Goal: Ask a question

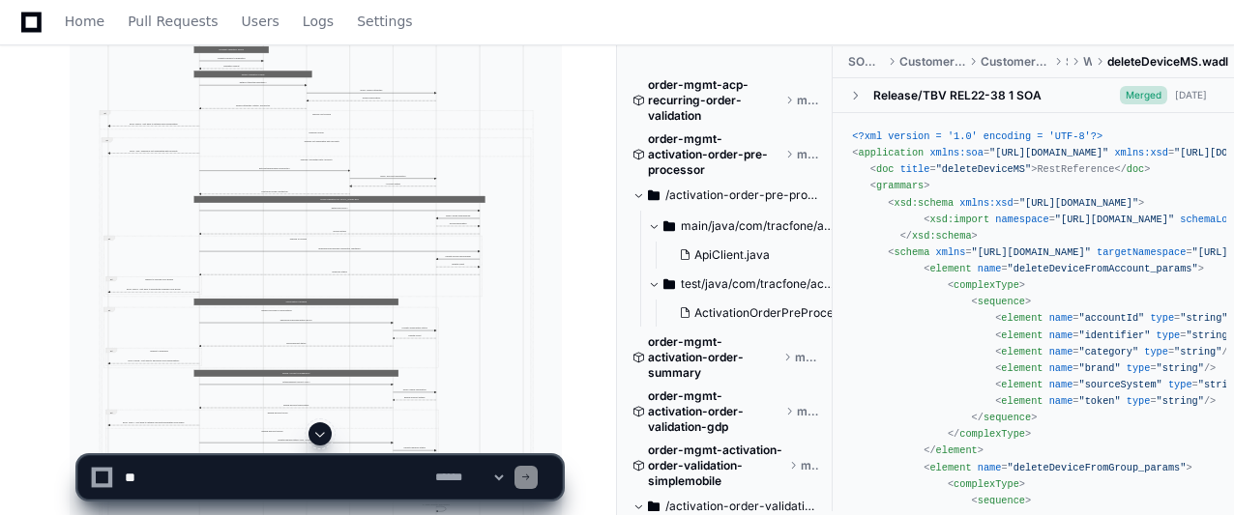
scroll to position [13354, 0]
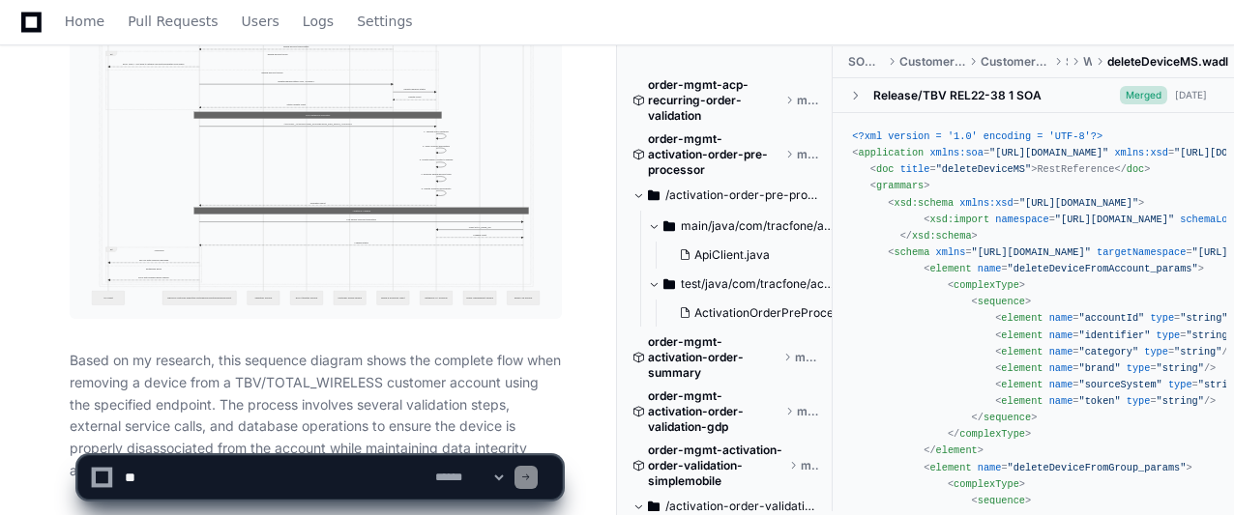
click at [271, 477] on textarea at bounding box center [276, 478] width 310 height 43
type textarea "*"
click at [141, 473] on textarea at bounding box center [276, 478] width 310 height 43
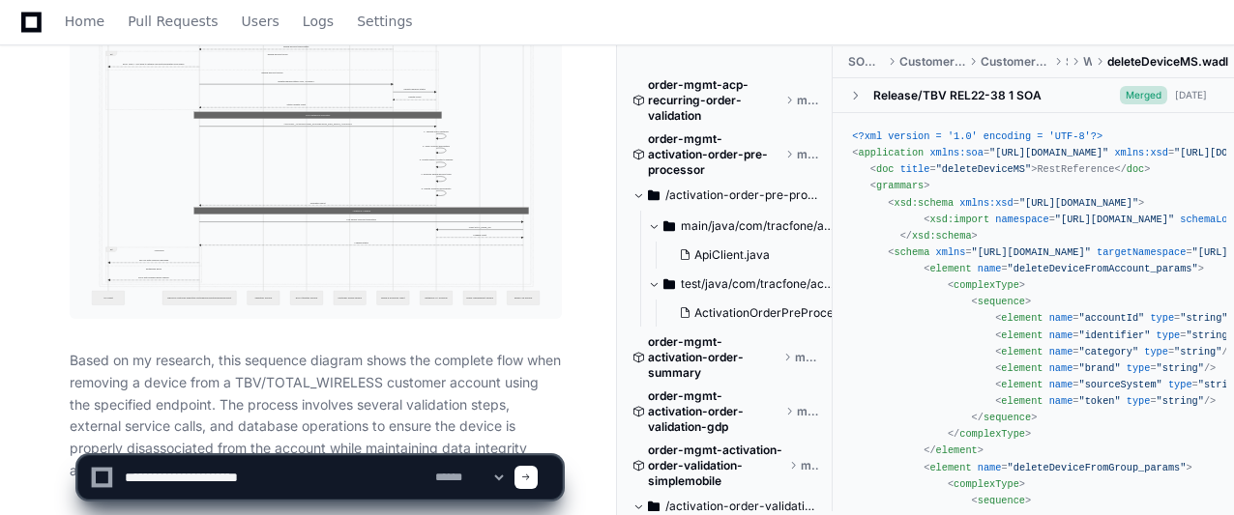
click at [280, 481] on textarea at bounding box center [276, 478] width 310 height 43
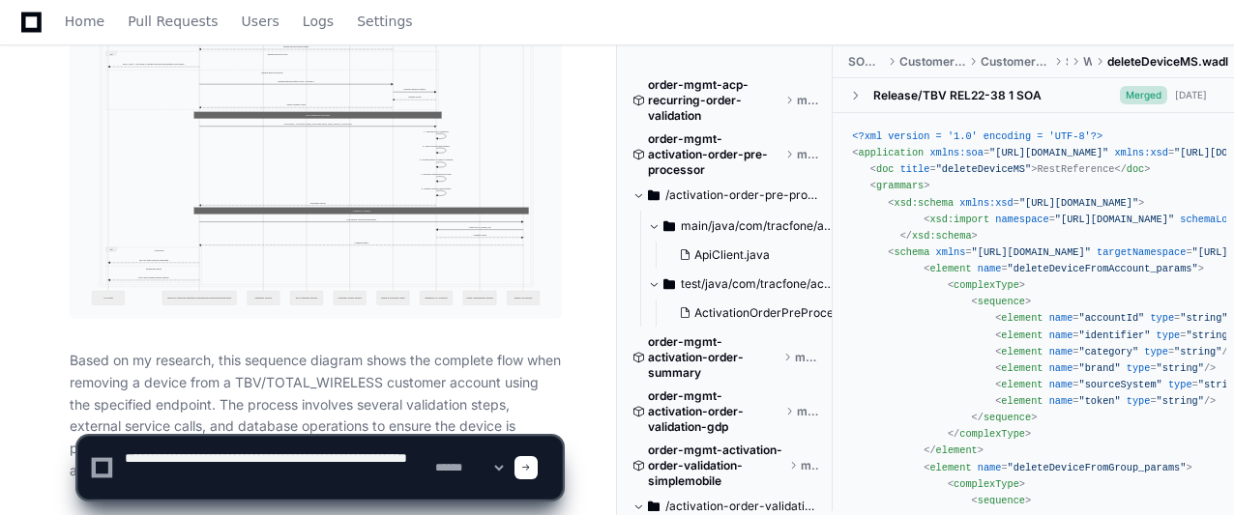
type textarea "**********"
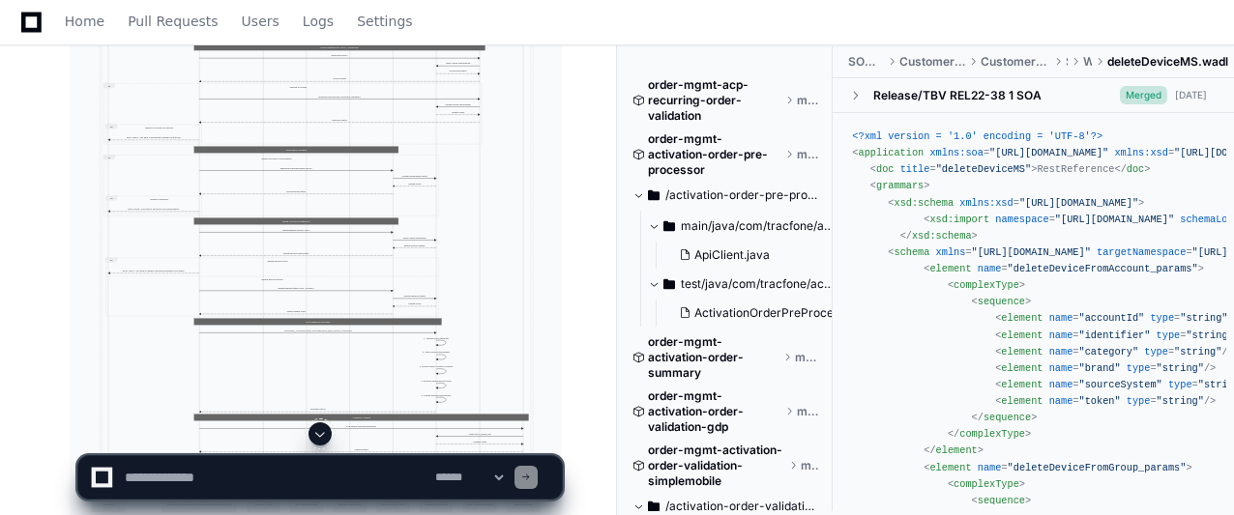
scroll to position [14330, 0]
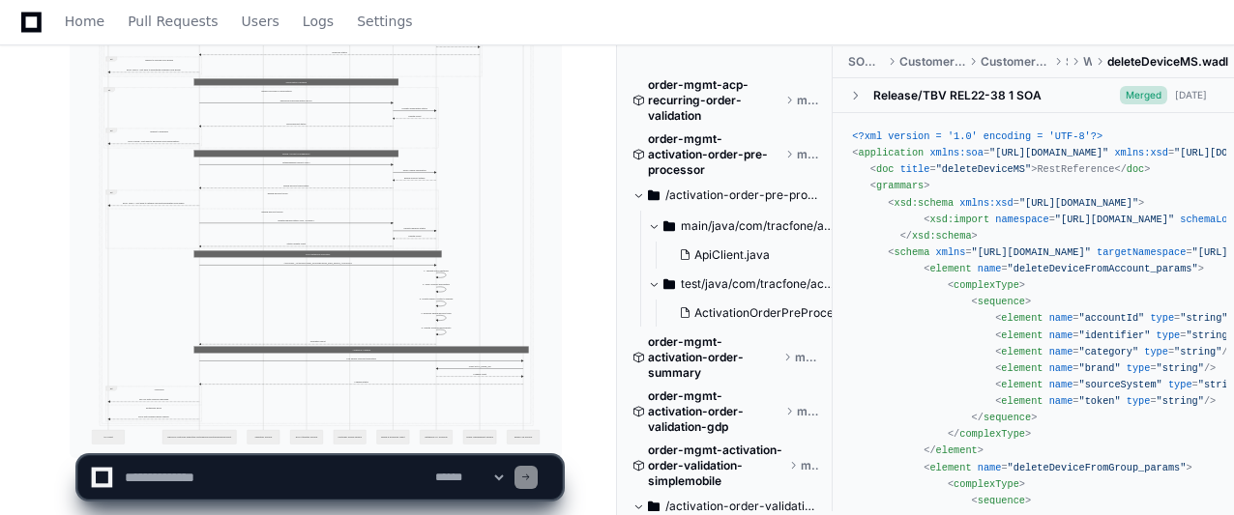
click at [277, 481] on textarea at bounding box center [276, 478] width 310 height 43
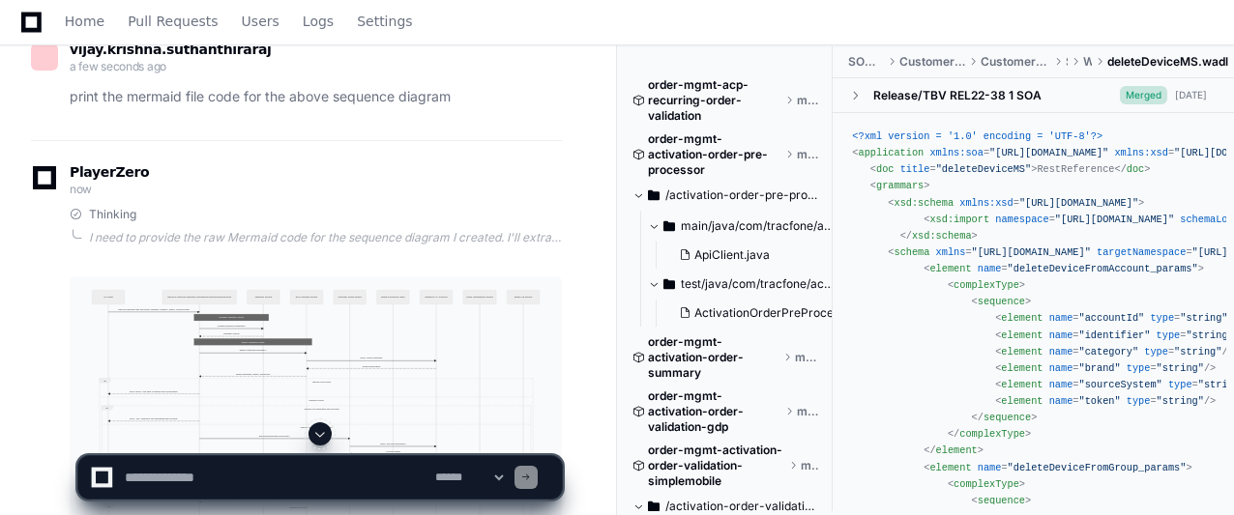
scroll to position [13841, 0]
click at [486, 231] on div "I need to provide the raw Mermaid code for the sequence diagram I created. I'll…" at bounding box center [325, 238] width 473 height 15
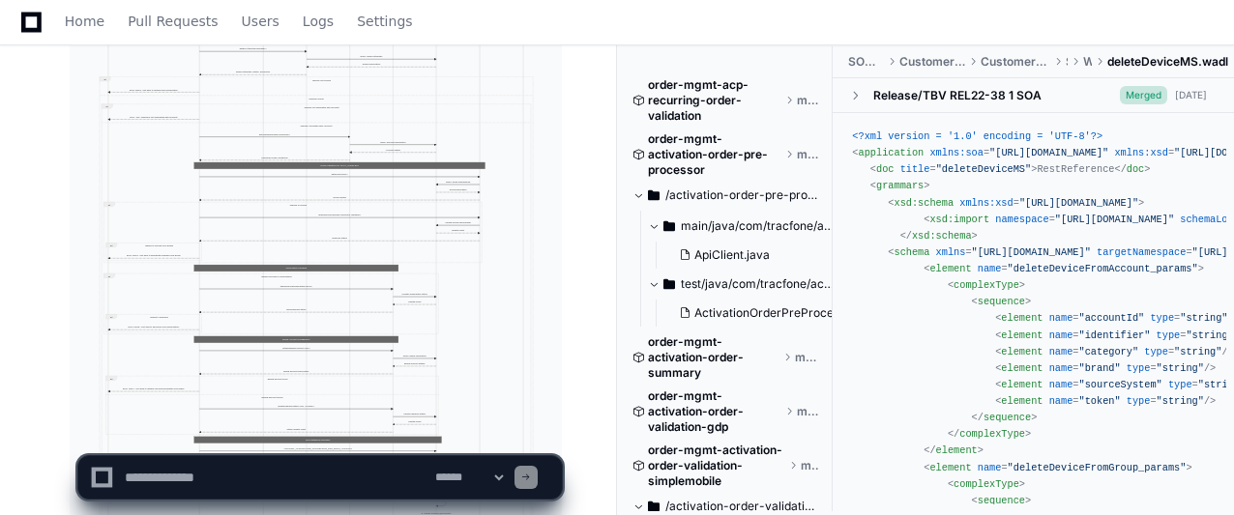
scroll to position [14383, 0]
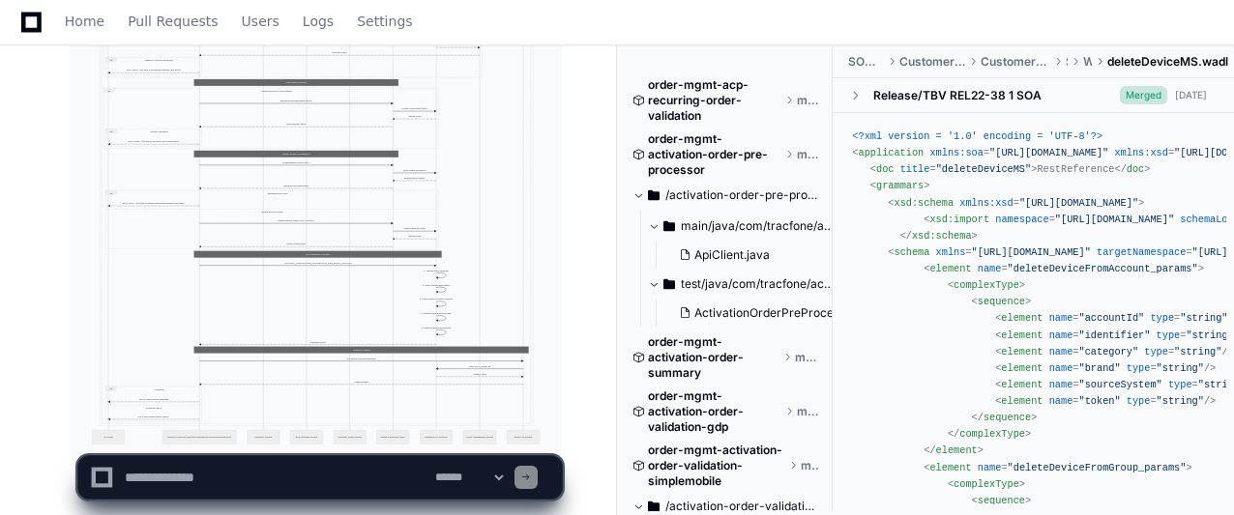
click at [319, 477] on textarea at bounding box center [276, 478] width 310 height 43
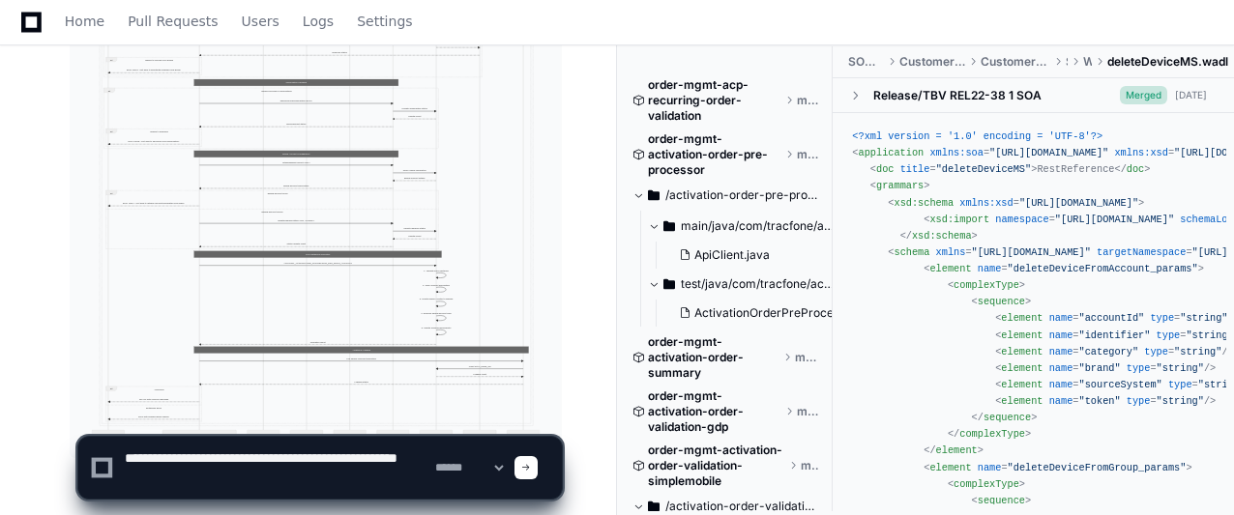
type textarea "**********"
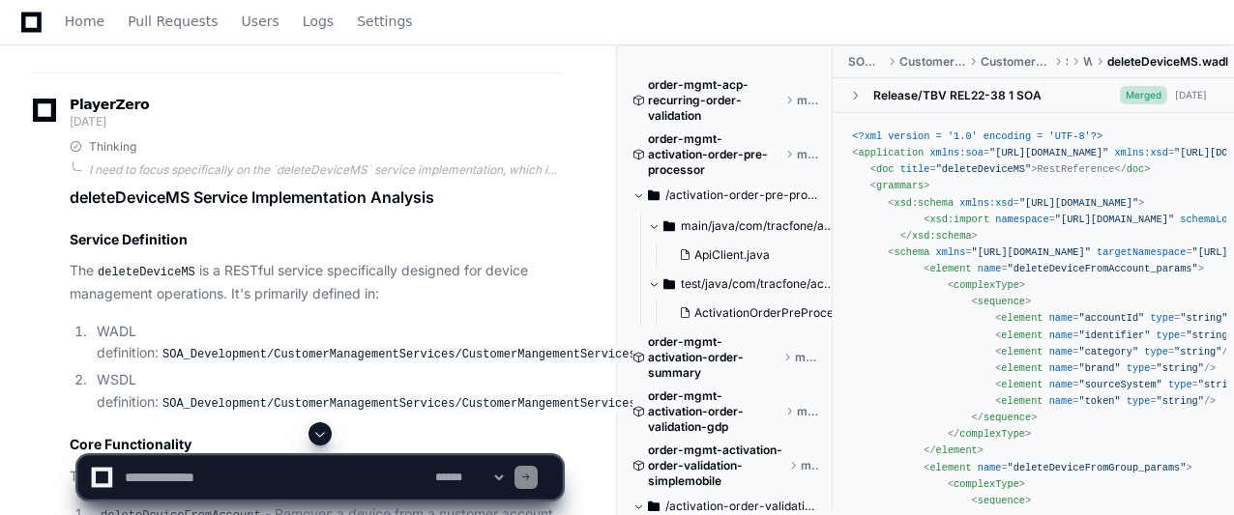
scroll to position [9292, 0]
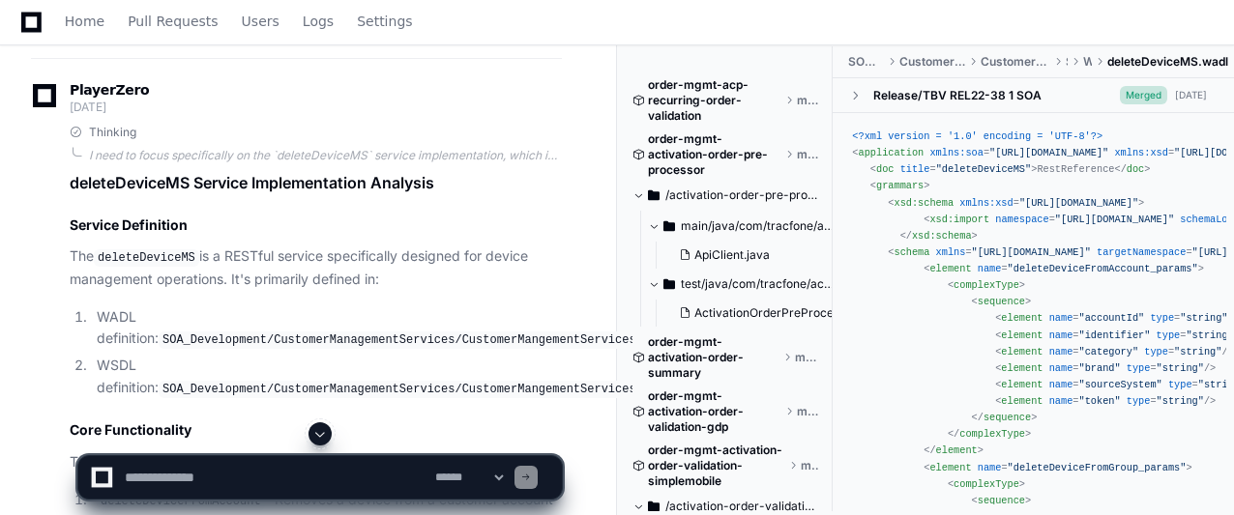
click at [321, 436] on span at bounding box center [319, 434] width 15 height 15
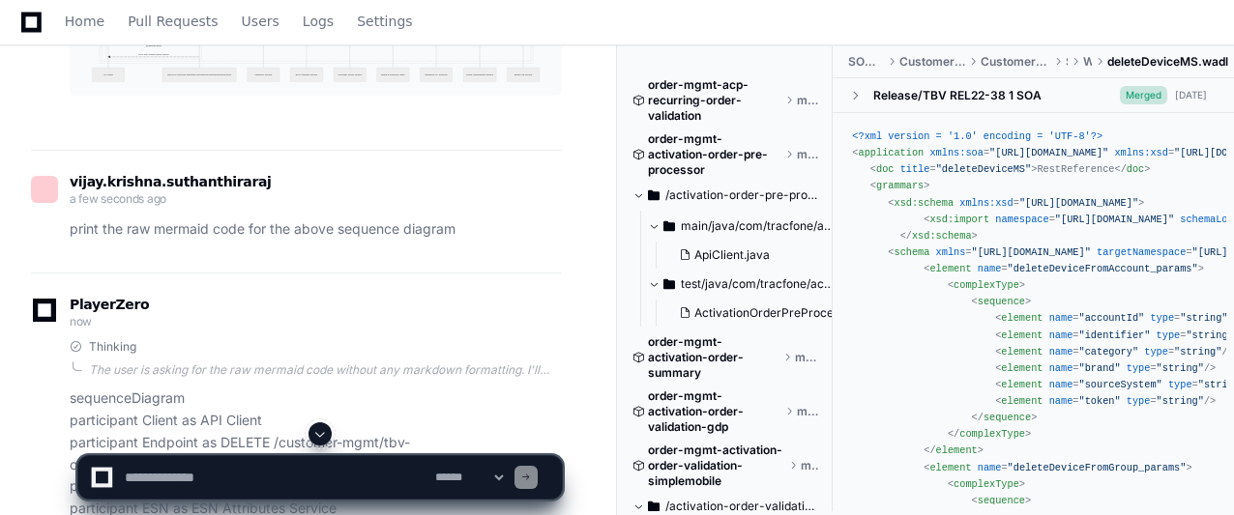
scroll to position [14694, 0]
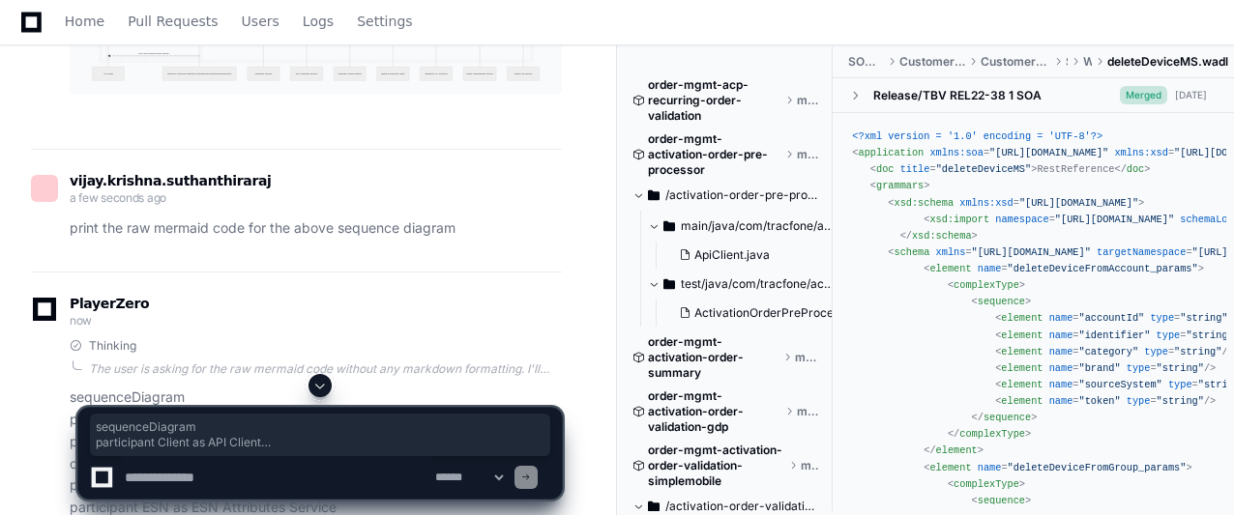
drag, startPoint x: 70, startPoint y: 278, endPoint x: 379, endPoint y: 357, distance: 319.5
click at [379, 387] on p "sequenceDiagram participant Client as API Client participant Endpoint as DELETE…" at bounding box center [316, 508] width 492 height 242
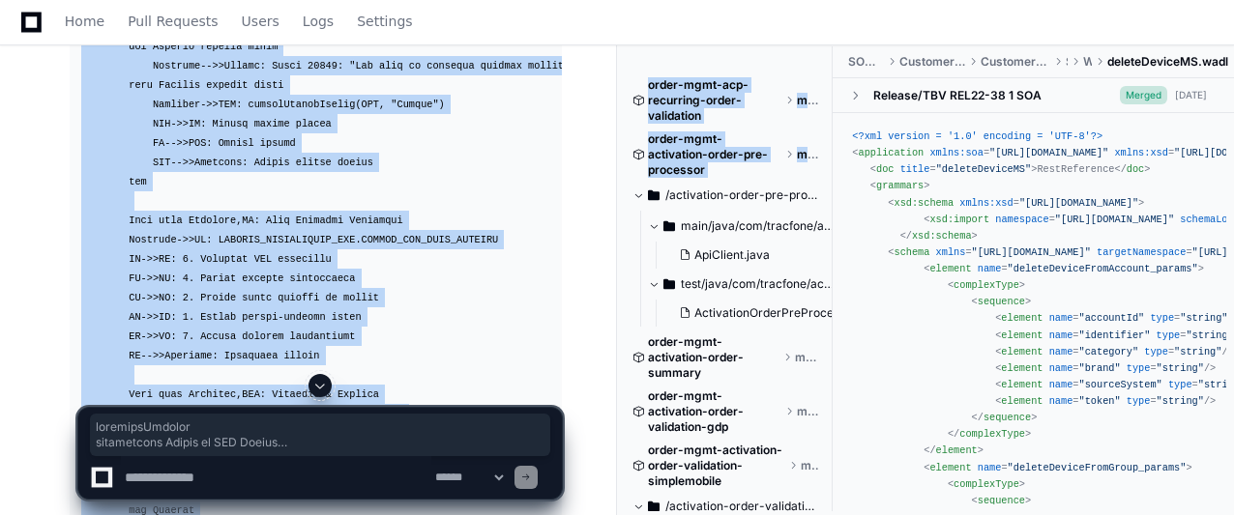
scroll to position [16532, 0]
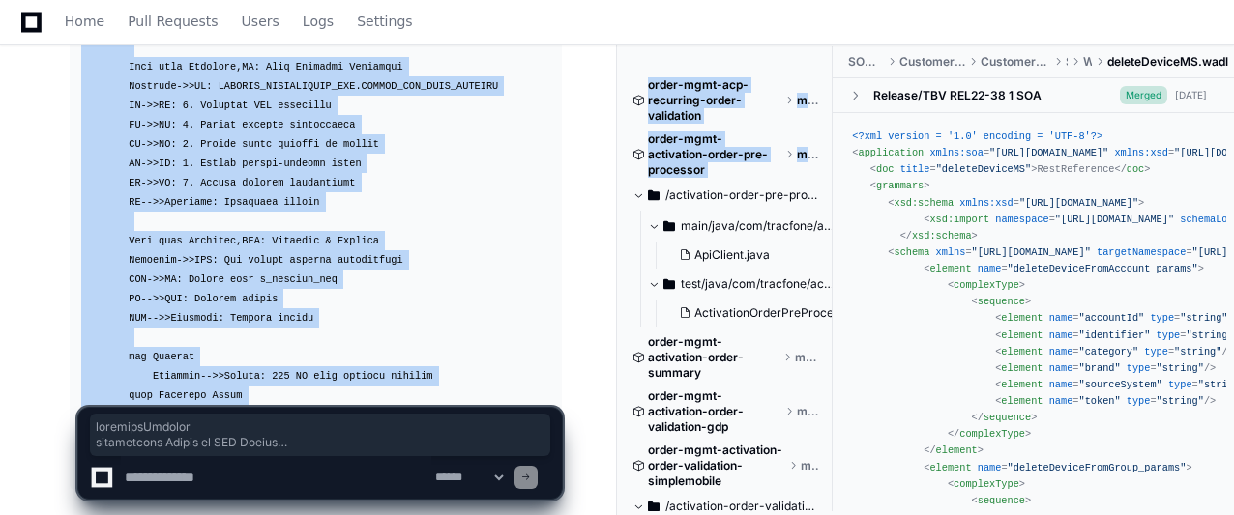
copy div "sequenceDiagram participant Client as API Client participant Endpoint as DELETE…"
